Goal: Task Accomplishment & Management: Complete application form

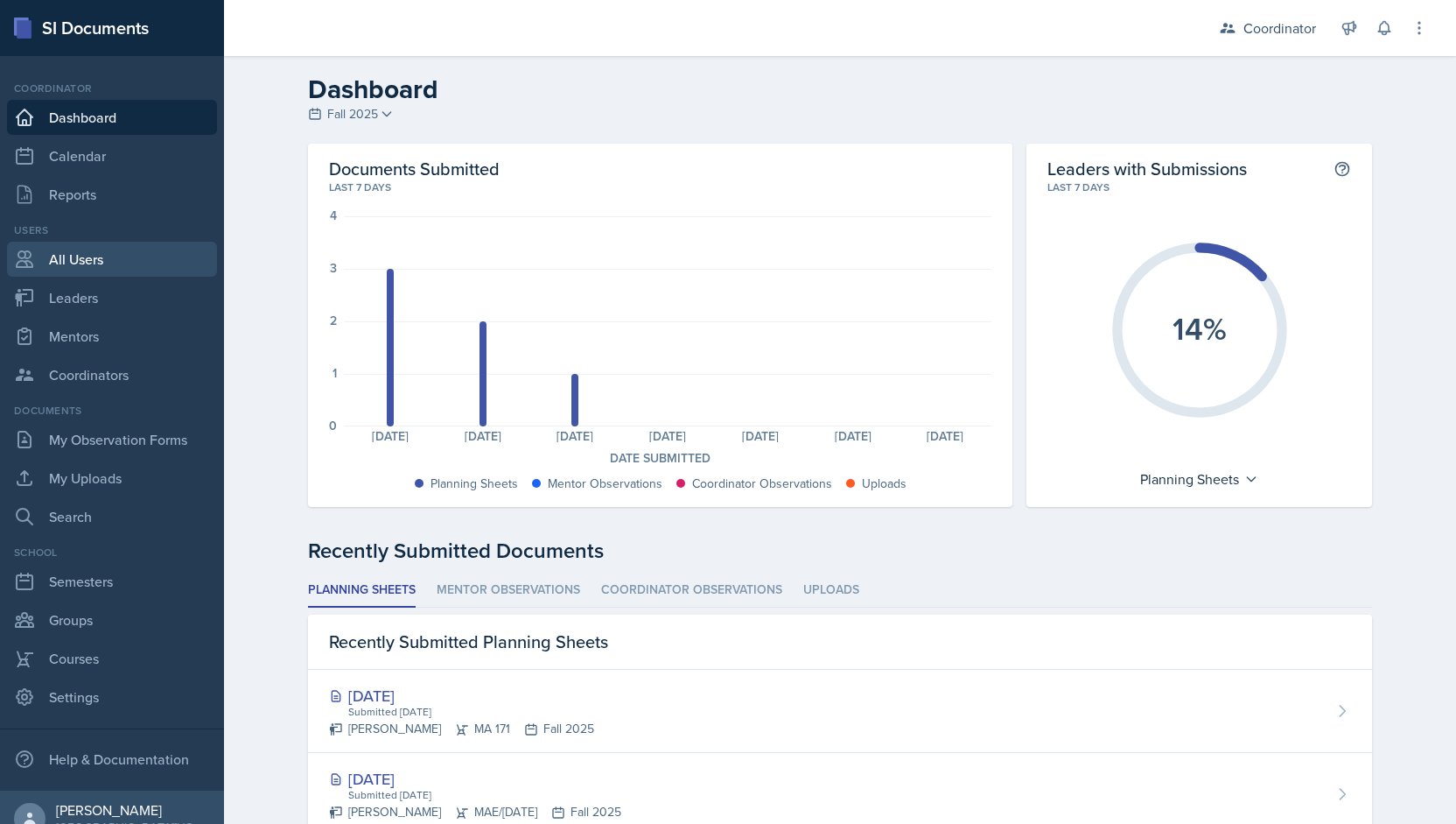
click at [125, 258] on link "All Users" at bounding box center [112, 259] width 210 height 35
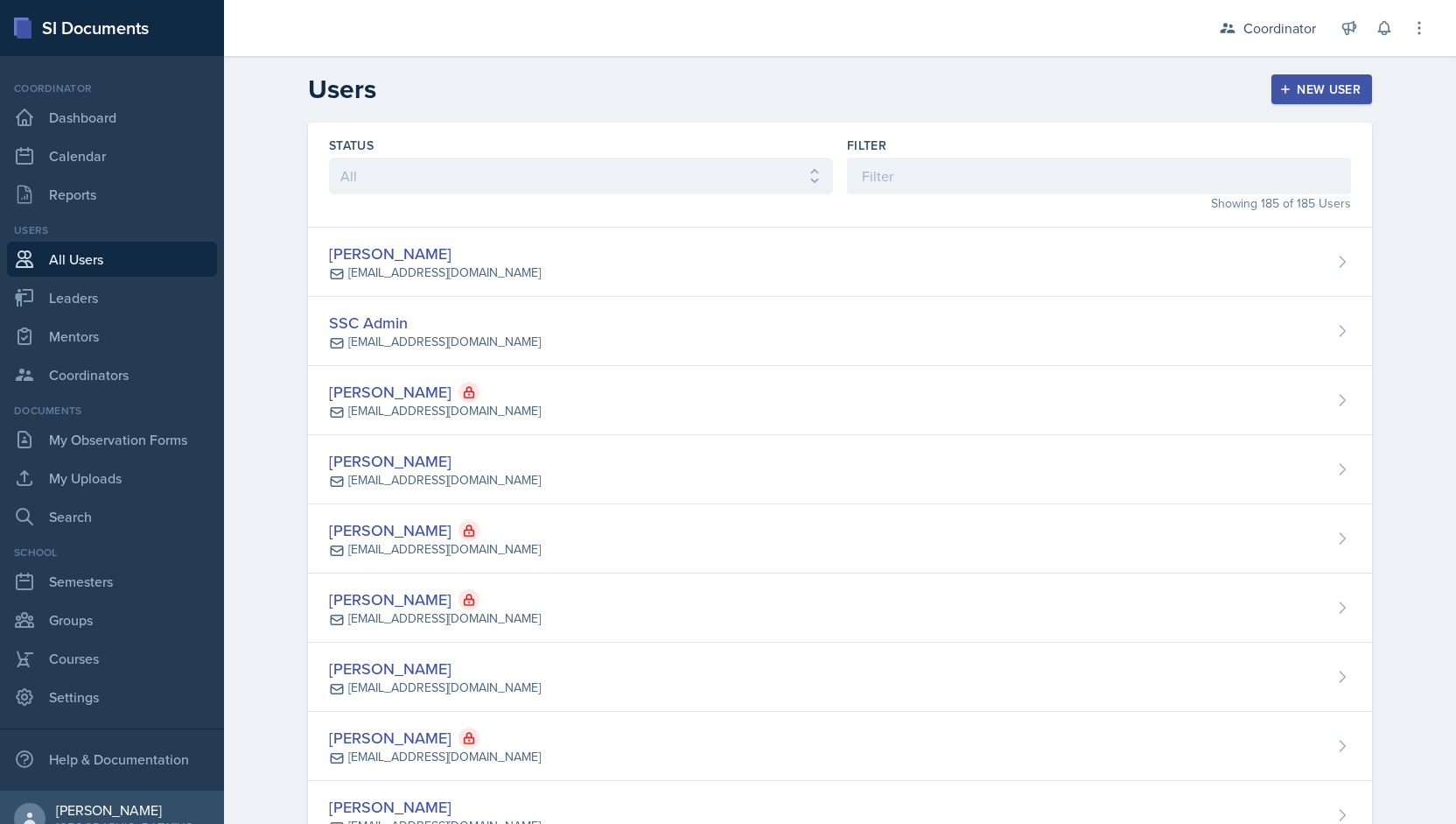
click at [1331, 85] on div "New User" at bounding box center [1322, 89] width 78 height 14
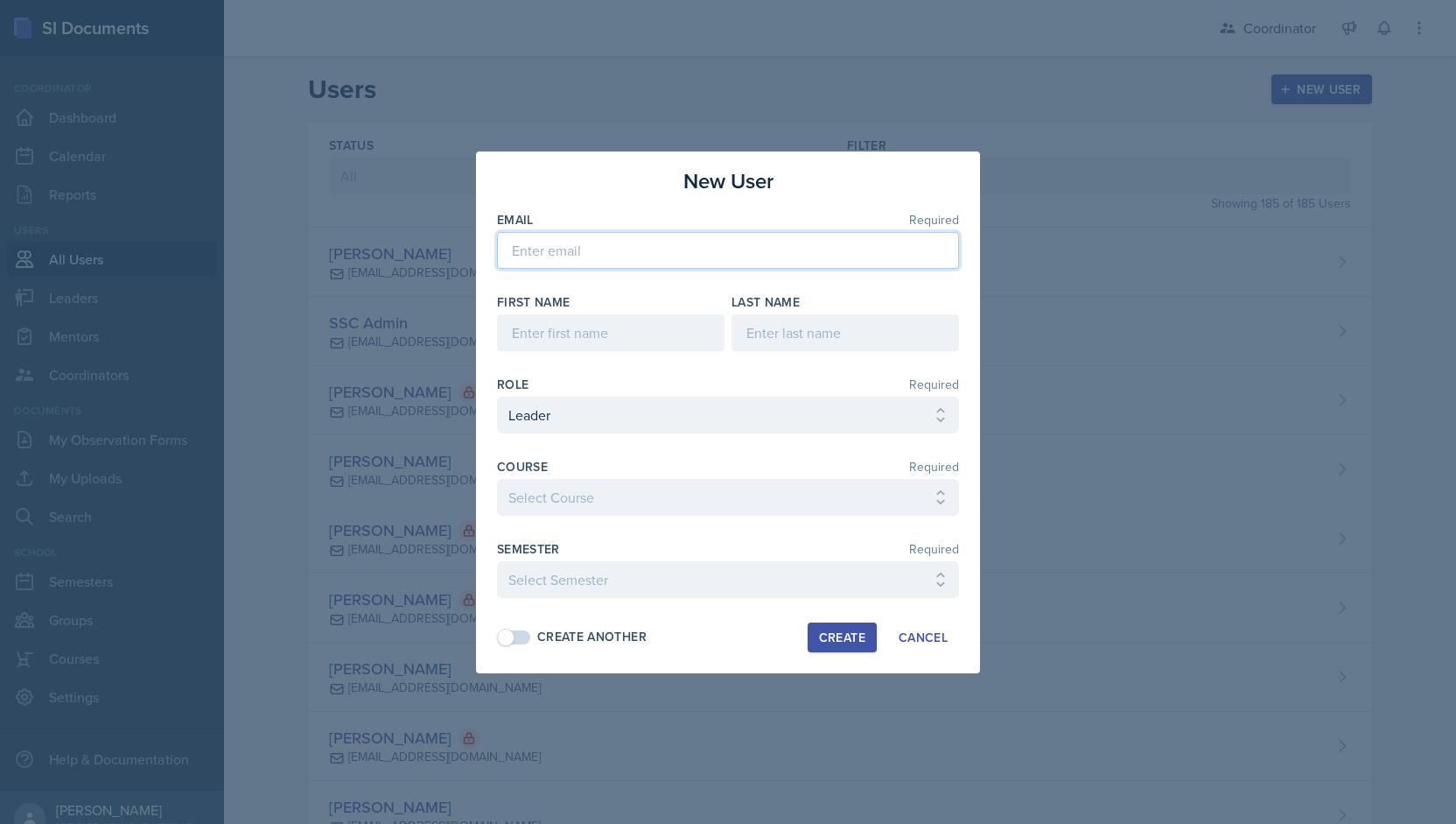
click at [588, 253] on input "email" at bounding box center [728, 251] width 462 height 37
paste input "[EMAIL_ADDRESS][DOMAIN_NAME]"
type input "[EMAIL_ADDRESS][DOMAIN_NAME]"
click at [563, 359] on div "Email Required [EMAIL_ADDRESS][DOMAIN_NAME] First Name Last Name Role Required …" at bounding box center [728, 413] width 462 height 404
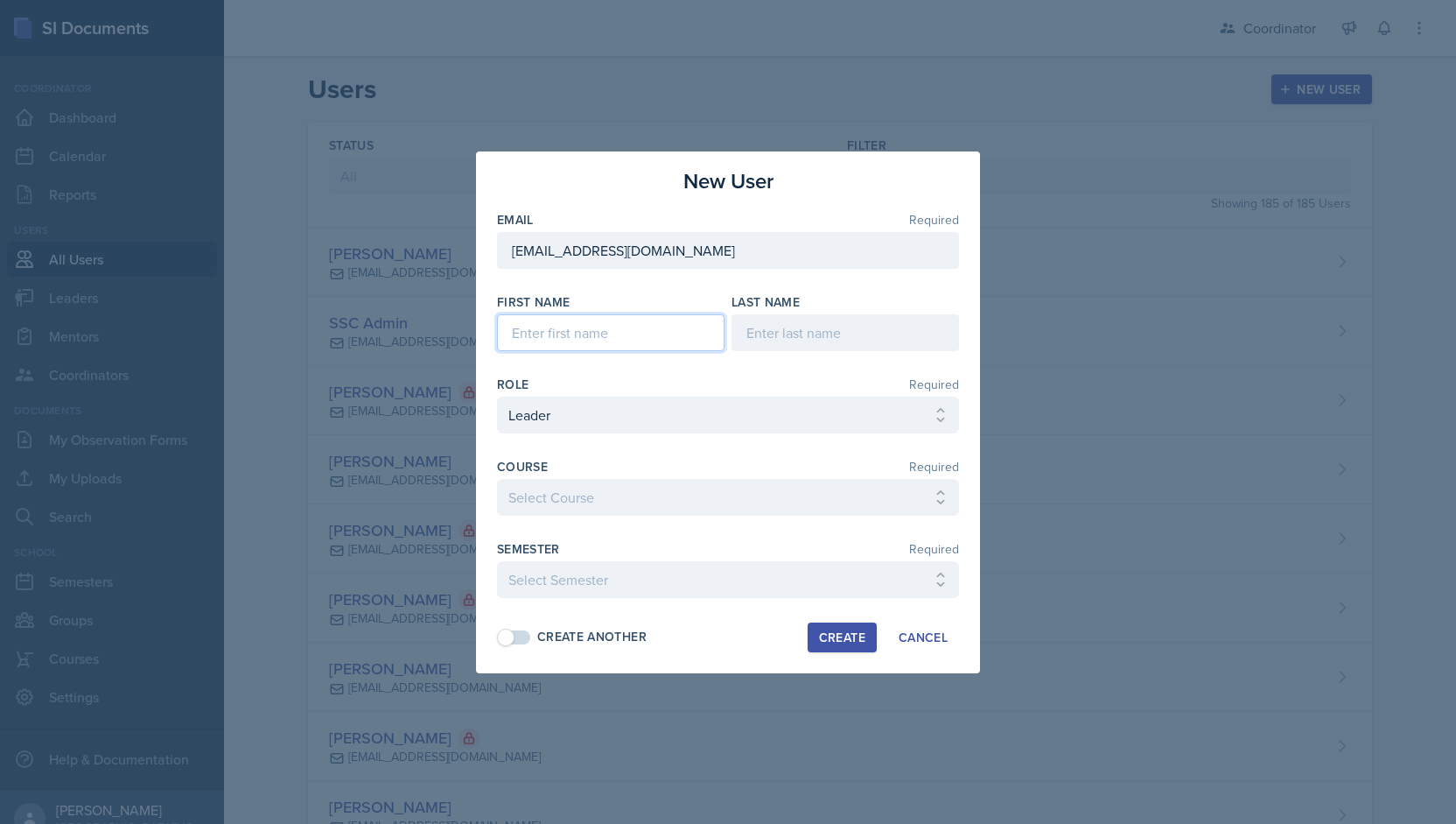
click at [557, 327] on input at bounding box center [611, 332] width 227 height 37
type input "[PERSON_NAME] [PERSON_NAME]"
click at [764, 344] on input at bounding box center [845, 332] width 227 height 37
type input "[PERSON_NAME]"
click at [575, 501] on select "Select Course ACC 211 ACC 212 ACC 307 BYS 119 BYS 215 BYS 300 CH 101 CH 121 CH …" at bounding box center [728, 498] width 462 height 37
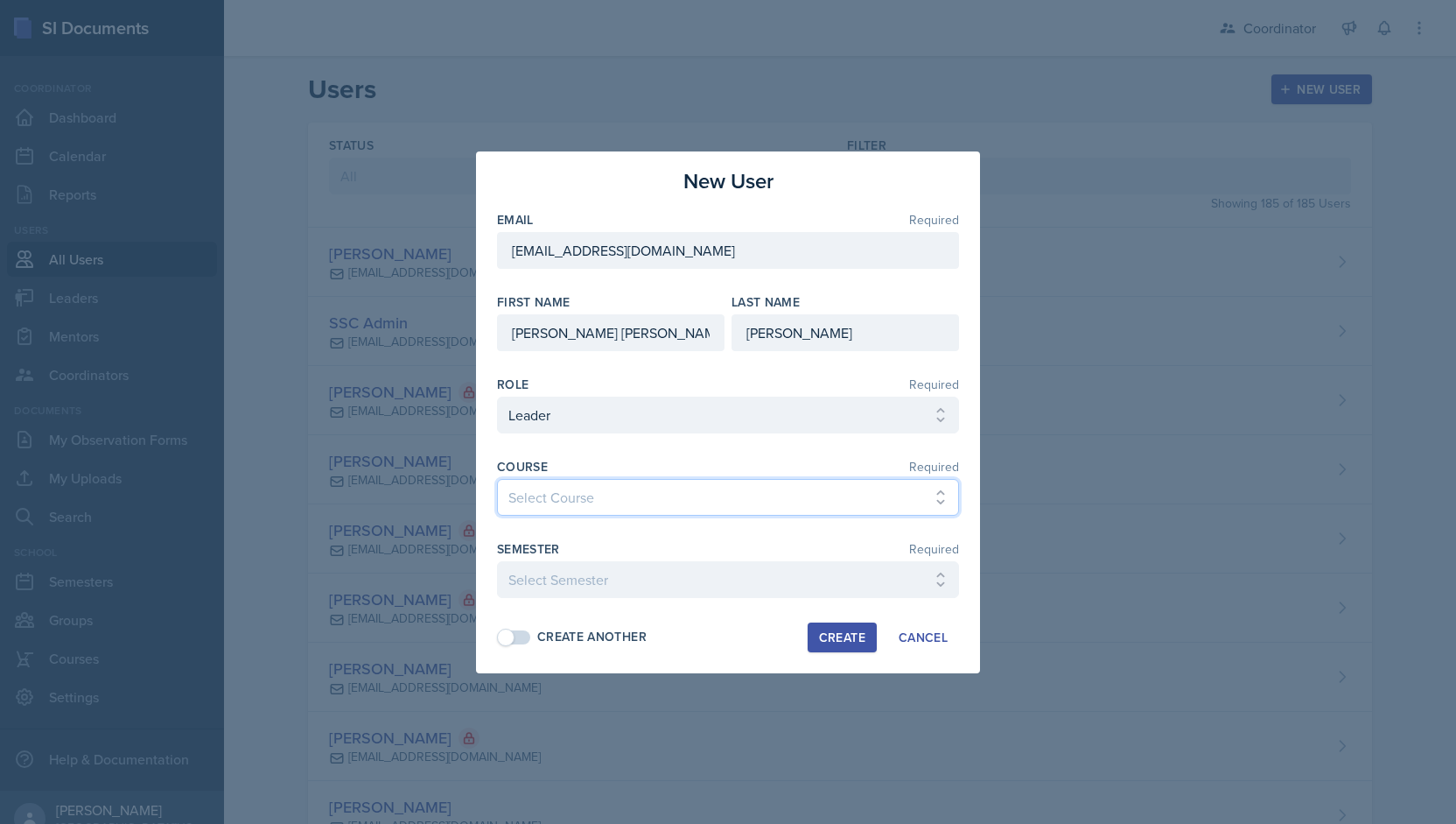
select select "8f7a12dd-7de3-4dbf-b214-32a34e03b7d4"
click at [497, 479] on select "Select Course ACC 211 ACC 212 ACC 307 BYS 119 BYS 215 BYS 300 CH 101 CH 121 CH …" at bounding box center [728, 498] width 462 height 37
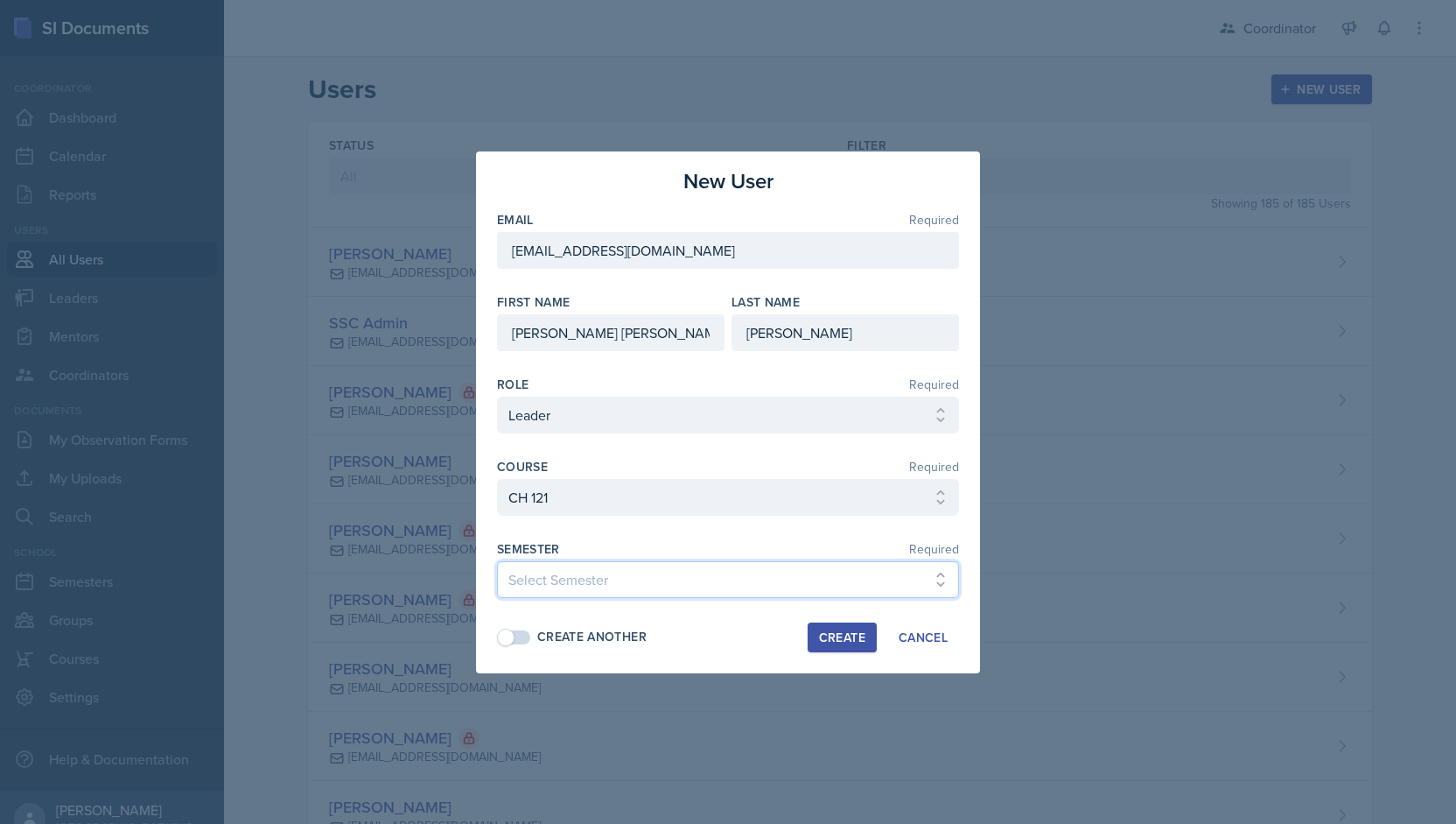
click at [608, 584] on select "Select Semester Fall 2025 Spring 2025 Fall 2024 Spring 2024 Fall 2023 Spring 20…" at bounding box center [728, 580] width 462 height 37
select select "19fb88f7-c89b-4031-b5a0-458fd49807a1"
click at [497, 562] on select "Select Semester Fall 2025 Spring 2025 Fall 2024 Spring 2024 Fall 2023 Spring 20…" at bounding box center [728, 580] width 462 height 37
click at [827, 631] on div "Create" at bounding box center [842, 637] width 47 height 14
select select
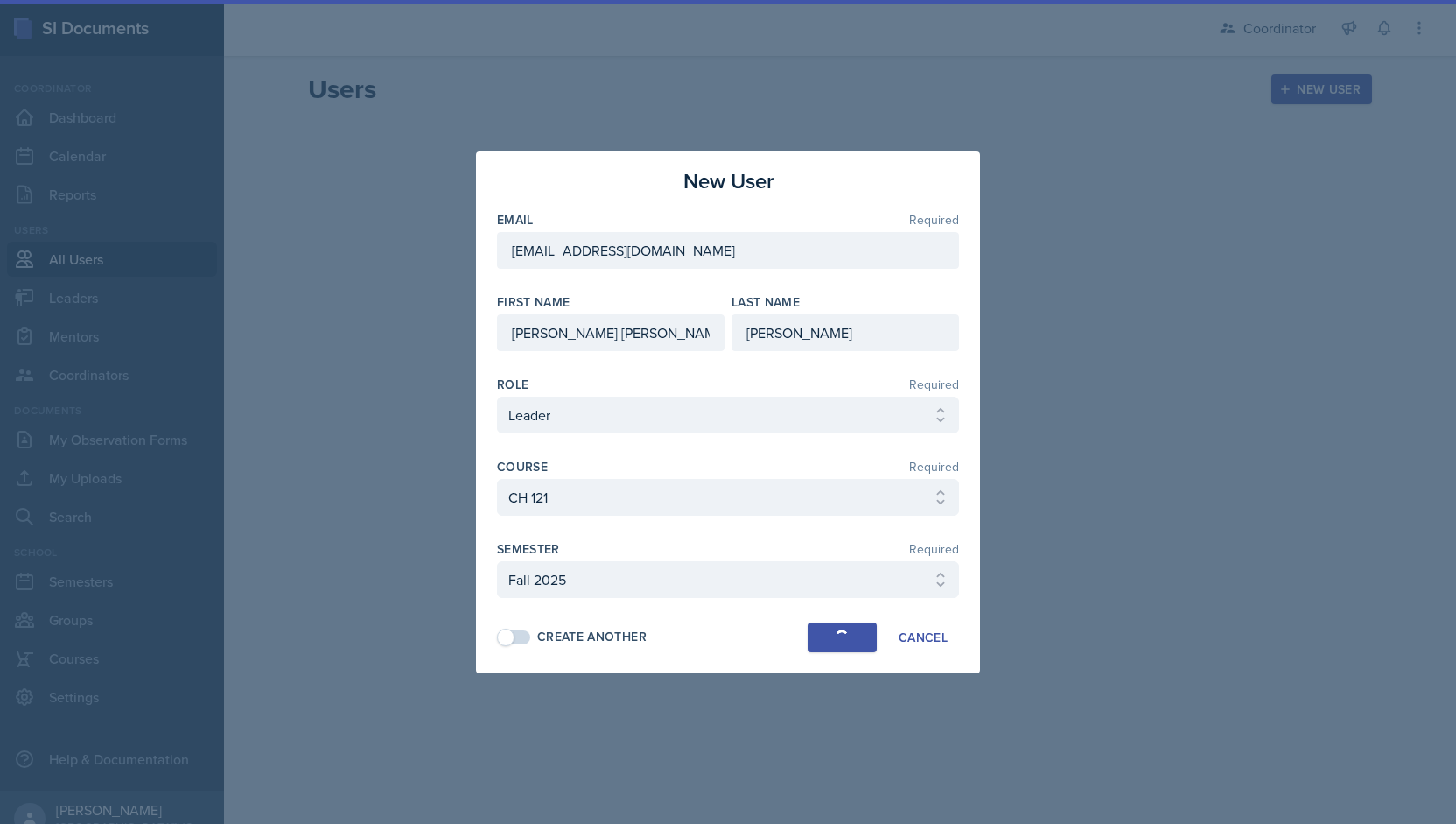
select select
